Goal: Navigation & Orientation: Find specific page/section

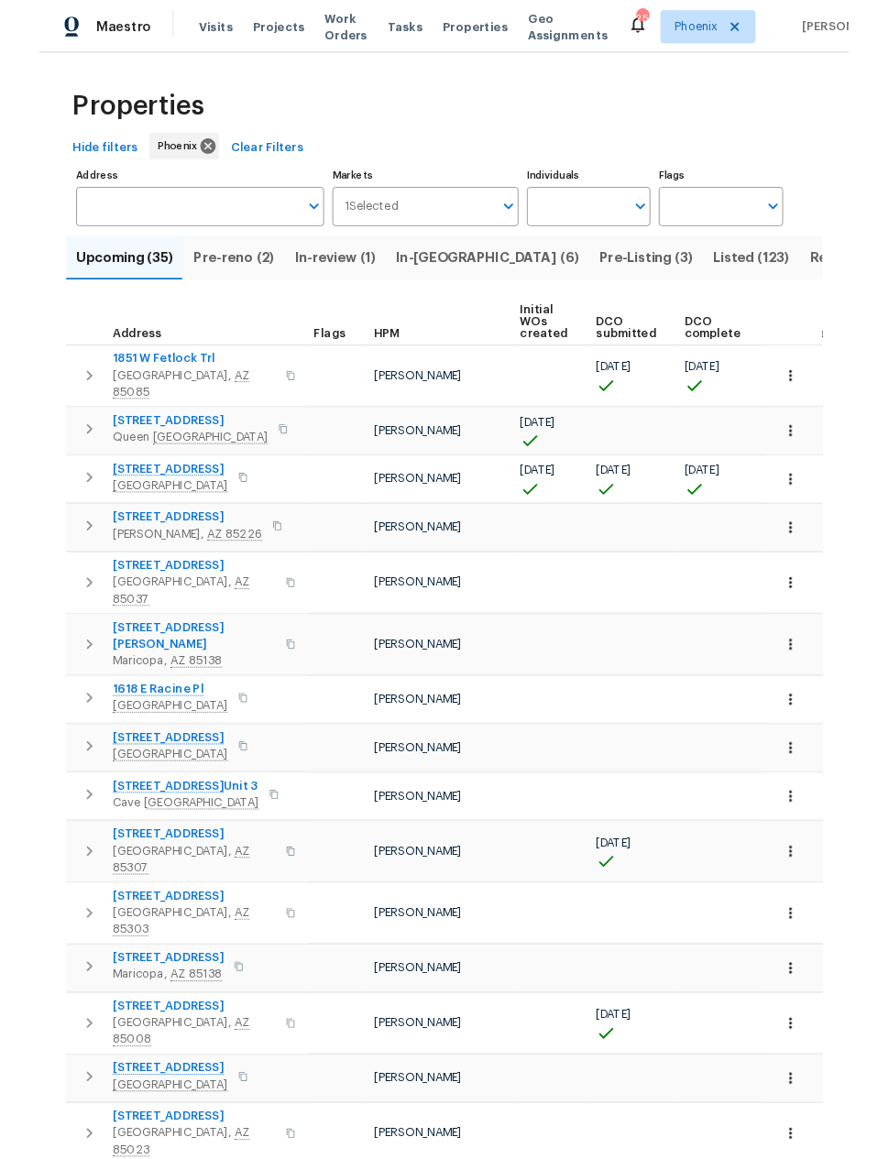
scroll to position [73, 0]
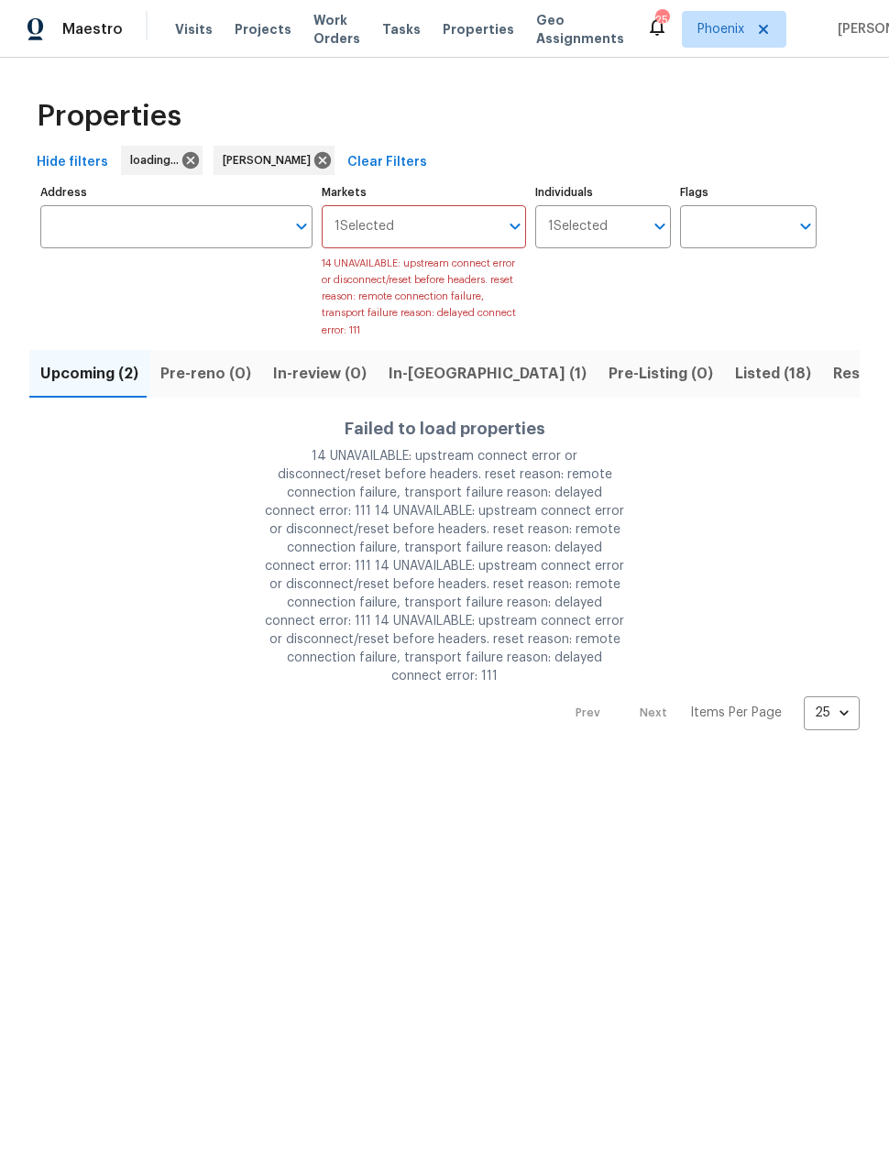
click at [422, 372] on span "In-reno (1)" at bounding box center [488, 374] width 198 height 26
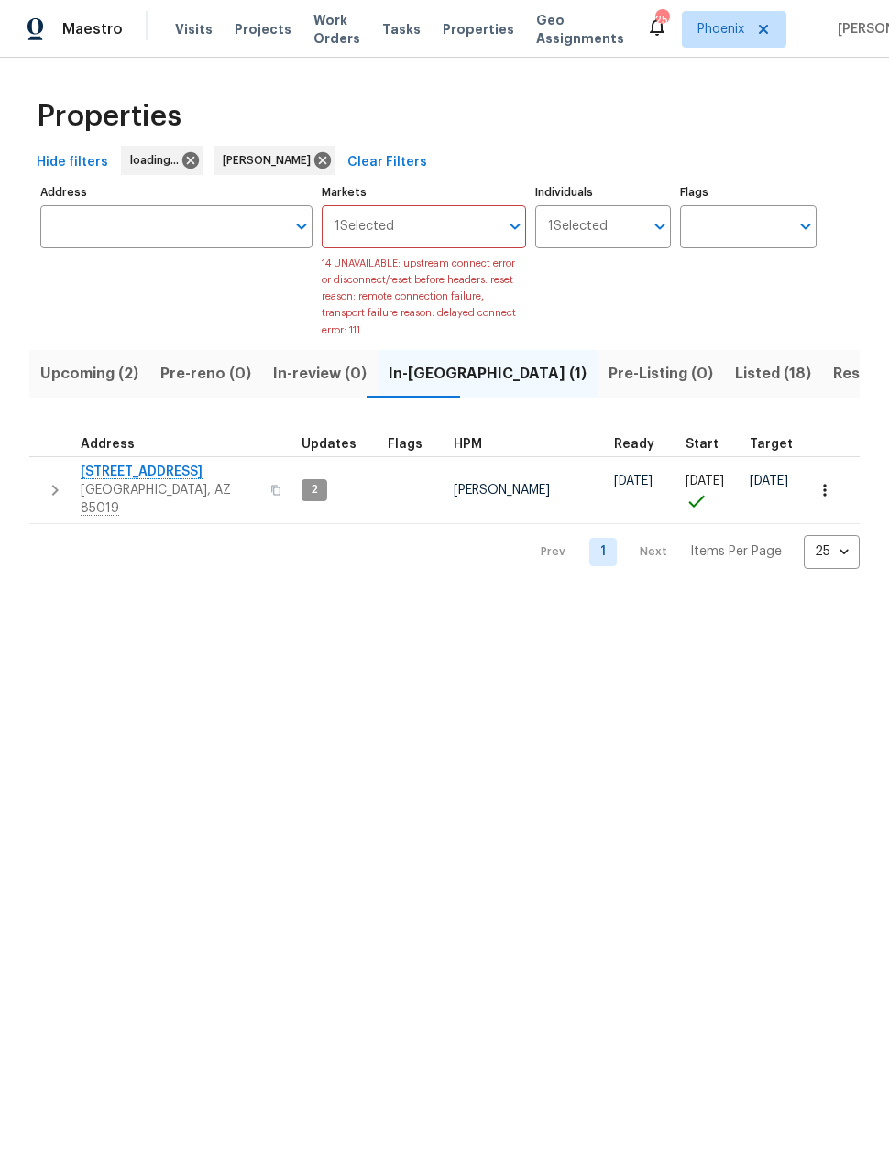
click at [82, 364] on span "Upcoming (2)" at bounding box center [89, 374] width 98 height 26
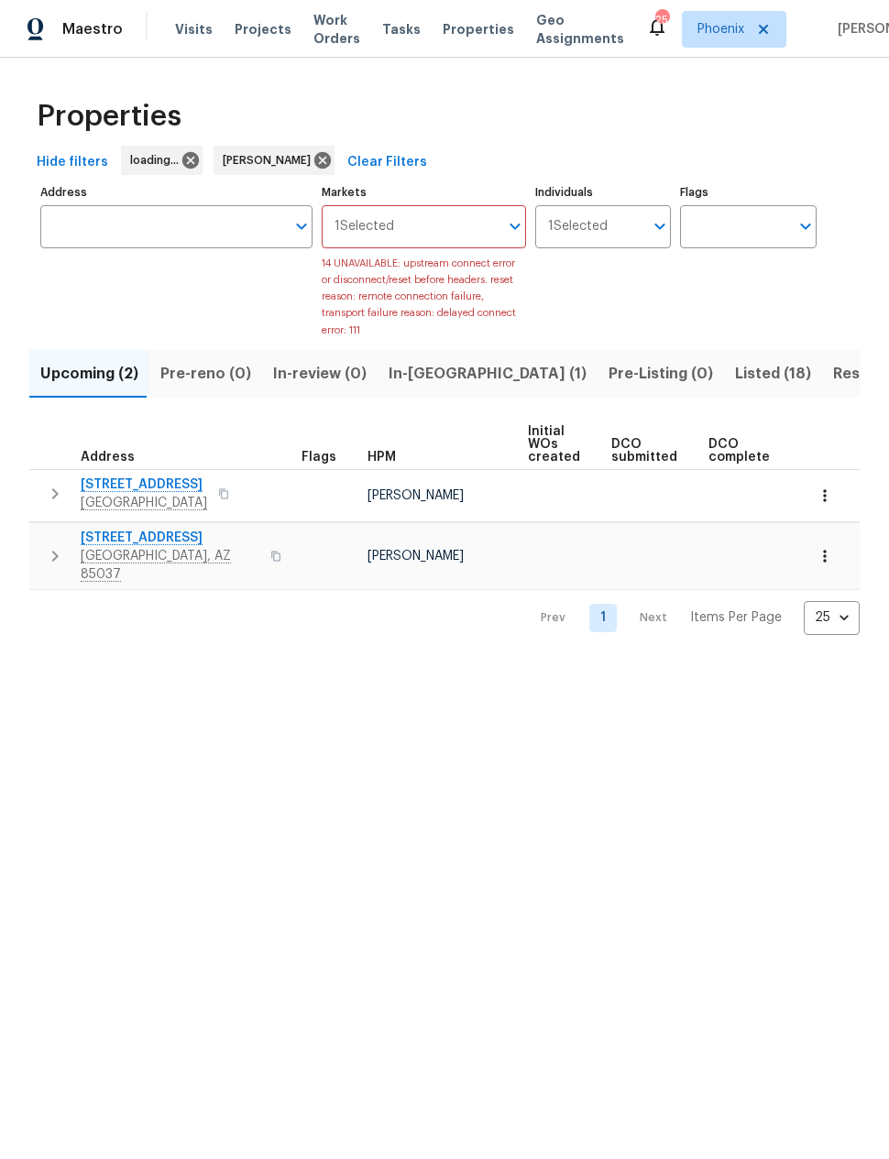
click at [833, 366] on span "Resale (9)" at bounding box center [869, 374] width 72 height 26
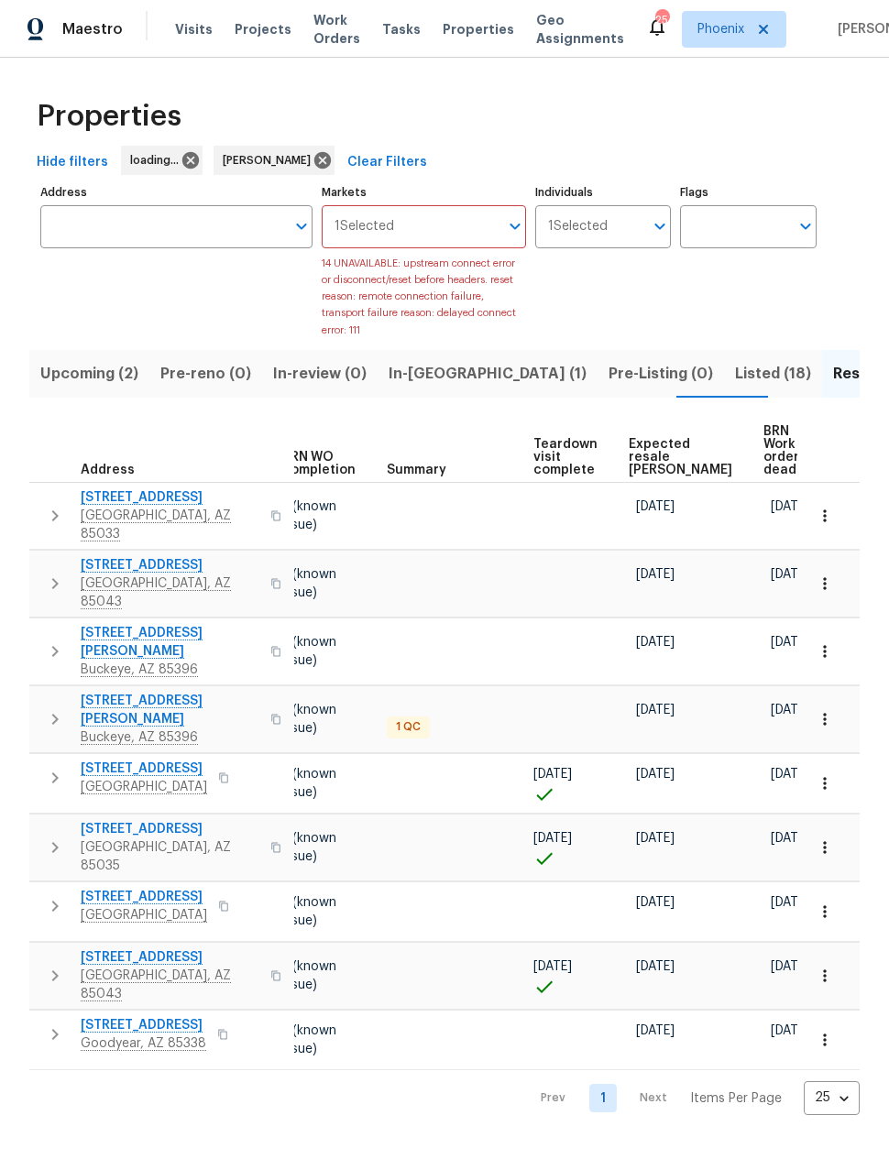
scroll to position [0, 245]
click at [657, 439] on span "Expected resale COE" at bounding box center [682, 457] width 104 height 38
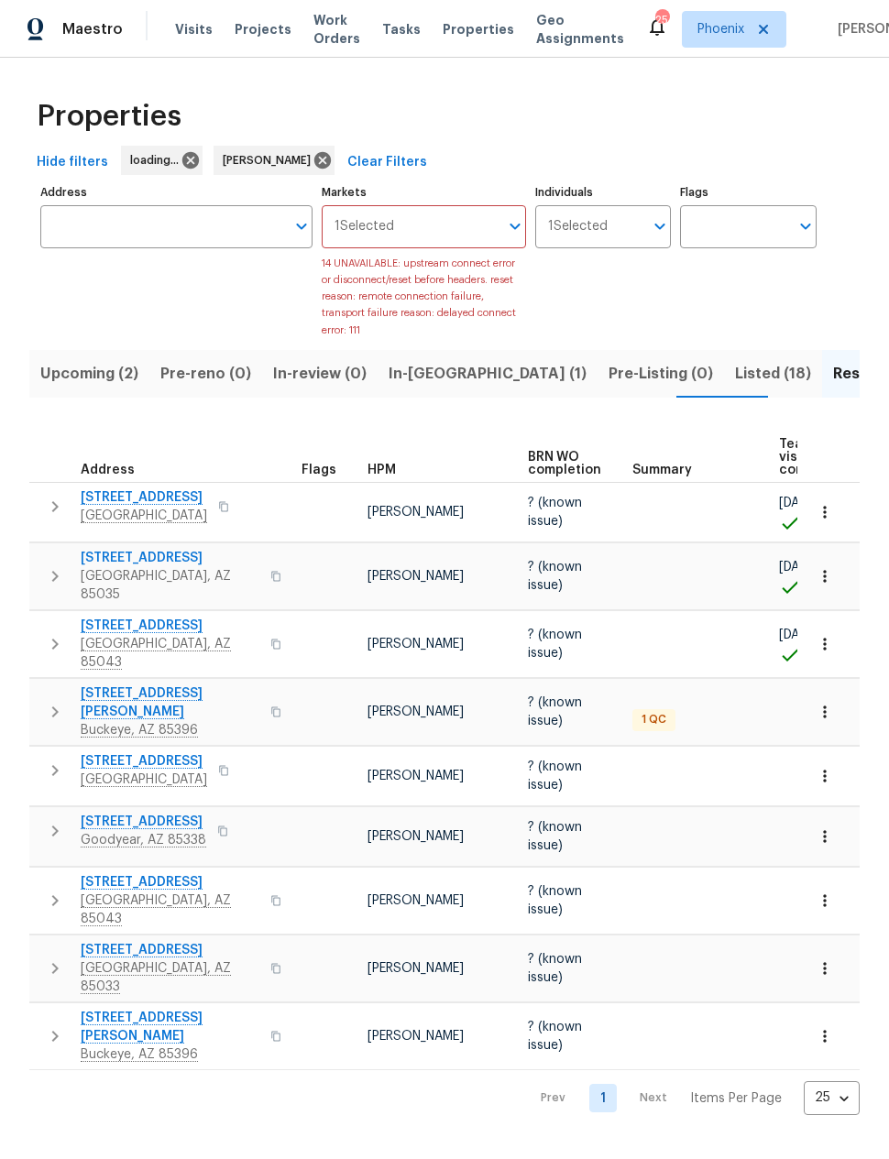
click at [76, 376] on span "Upcoming (2)" at bounding box center [89, 374] width 98 height 26
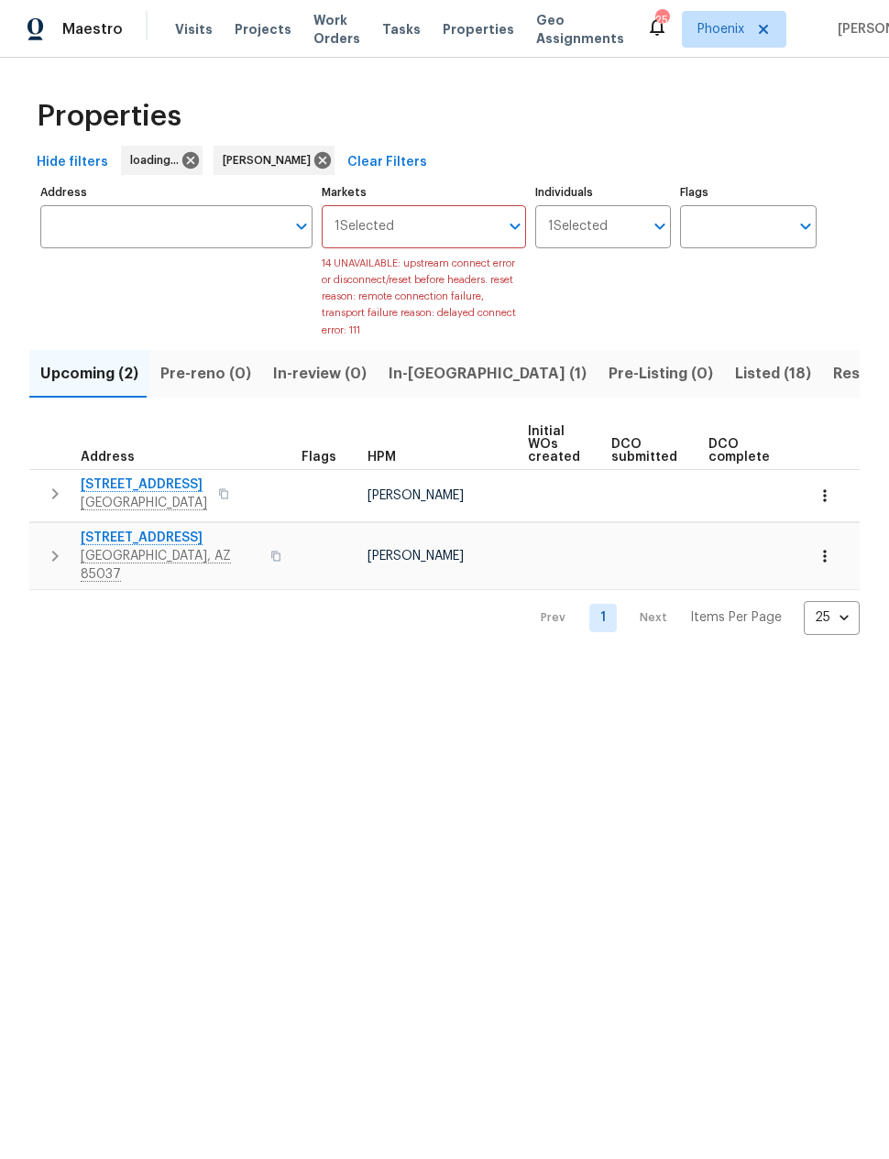
click at [416, 373] on span "In-reno (1)" at bounding box center [488, 374] width 198 height 26
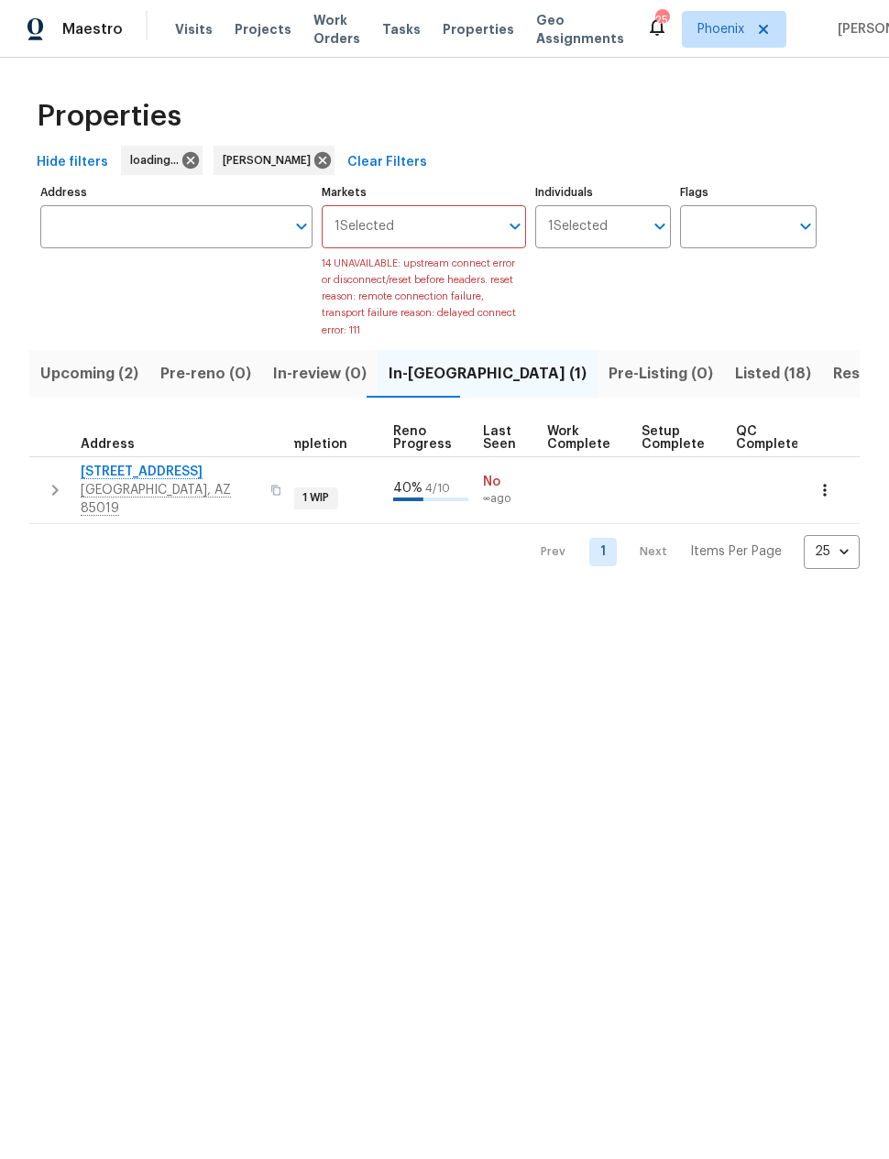
scroll to position [0, 725]
